Goal: Transaction & Acquisition: Subscribe to service/newsletter

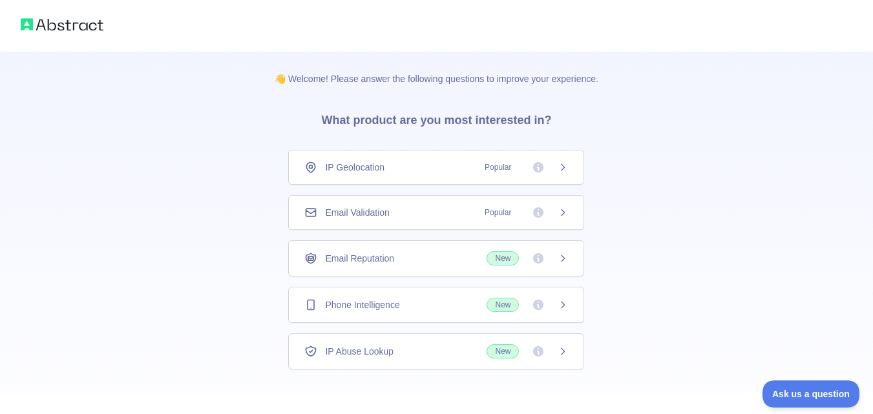
click at [417, 212] on div "Email Validation Popular" at bounding box center [436, 212] width 264 height 13
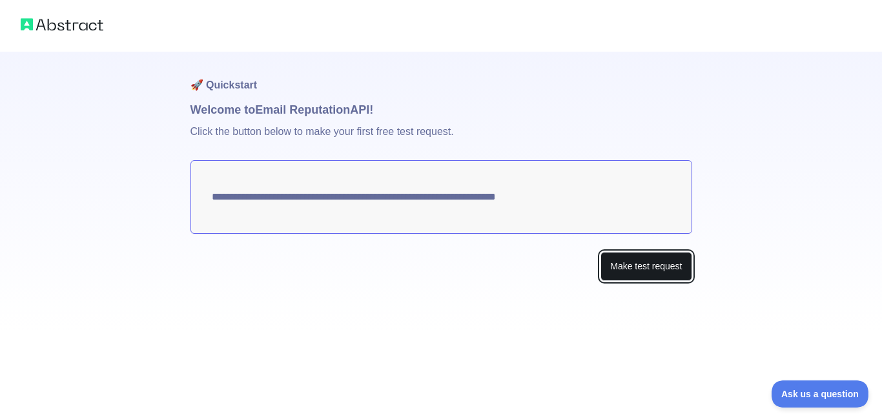
click at [629, 265] on button "Make test request" at bounding box center [646, 266] width 91 height 29
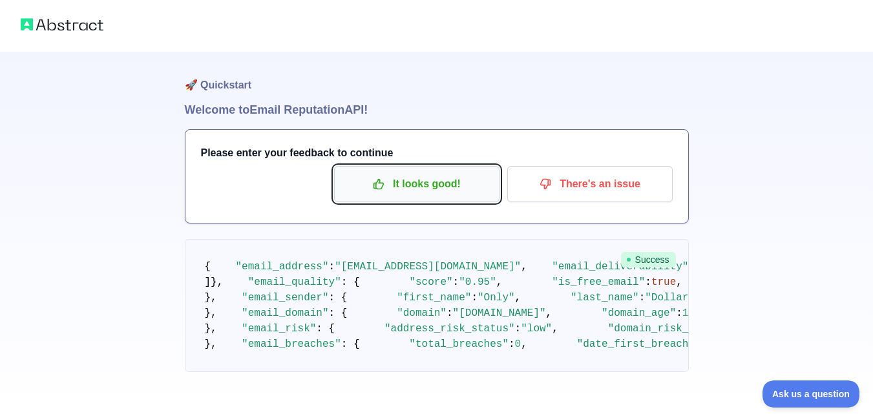
click at [415, 192] on p "It looks good!" at bounding box center [417, 184] width 146 height 22
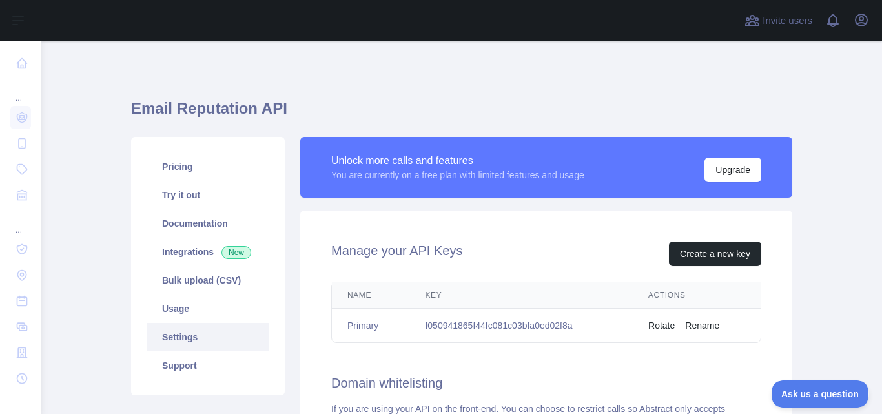
click at [492, 325] on td "f050941865f44fc081c03bfa0ed02f8a" at bounding box center [521, 326] width 223 height 34
copy td "f050941865f44fc081c03bfa0ed02f8a"
